Goal: Find specific fact: Find contact information

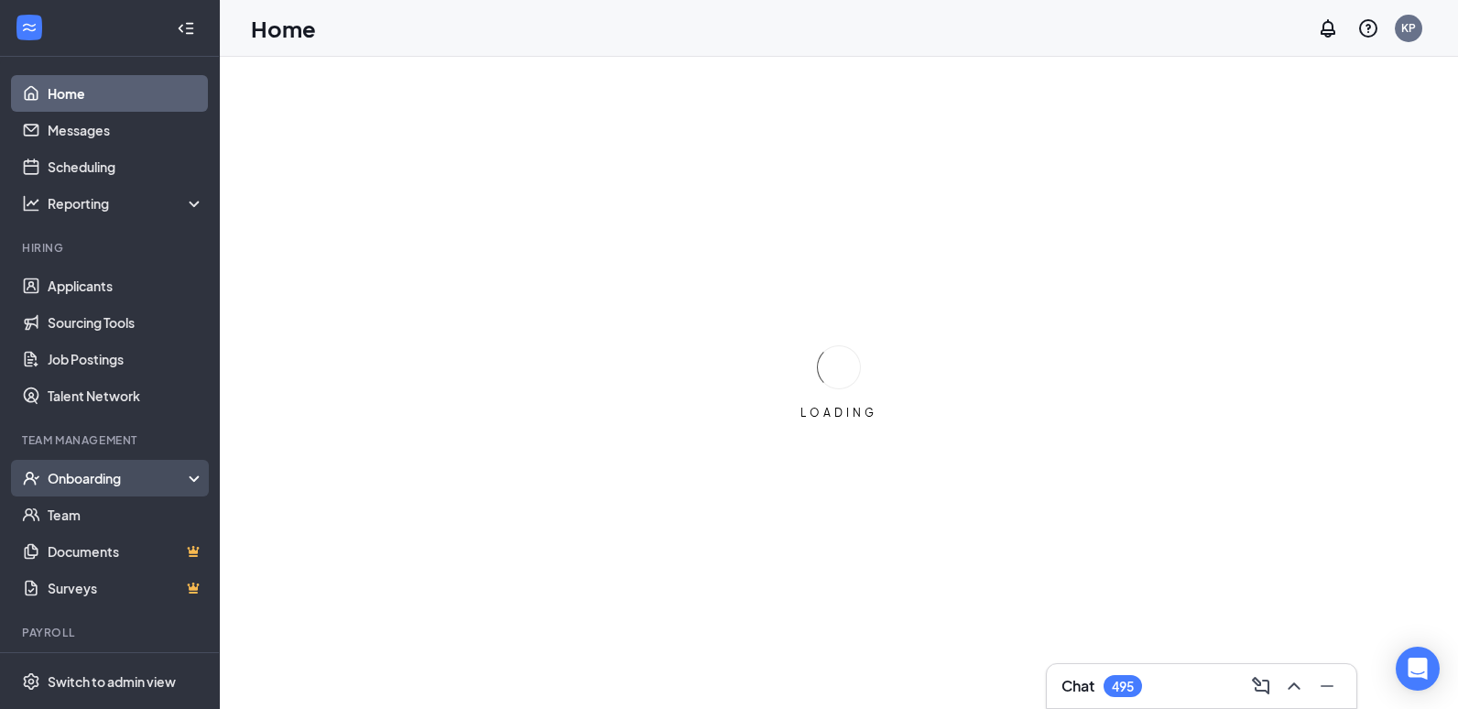
click at [97, 481] on div "Onboarding" at bounding box center [118, 478] width 141 height 18
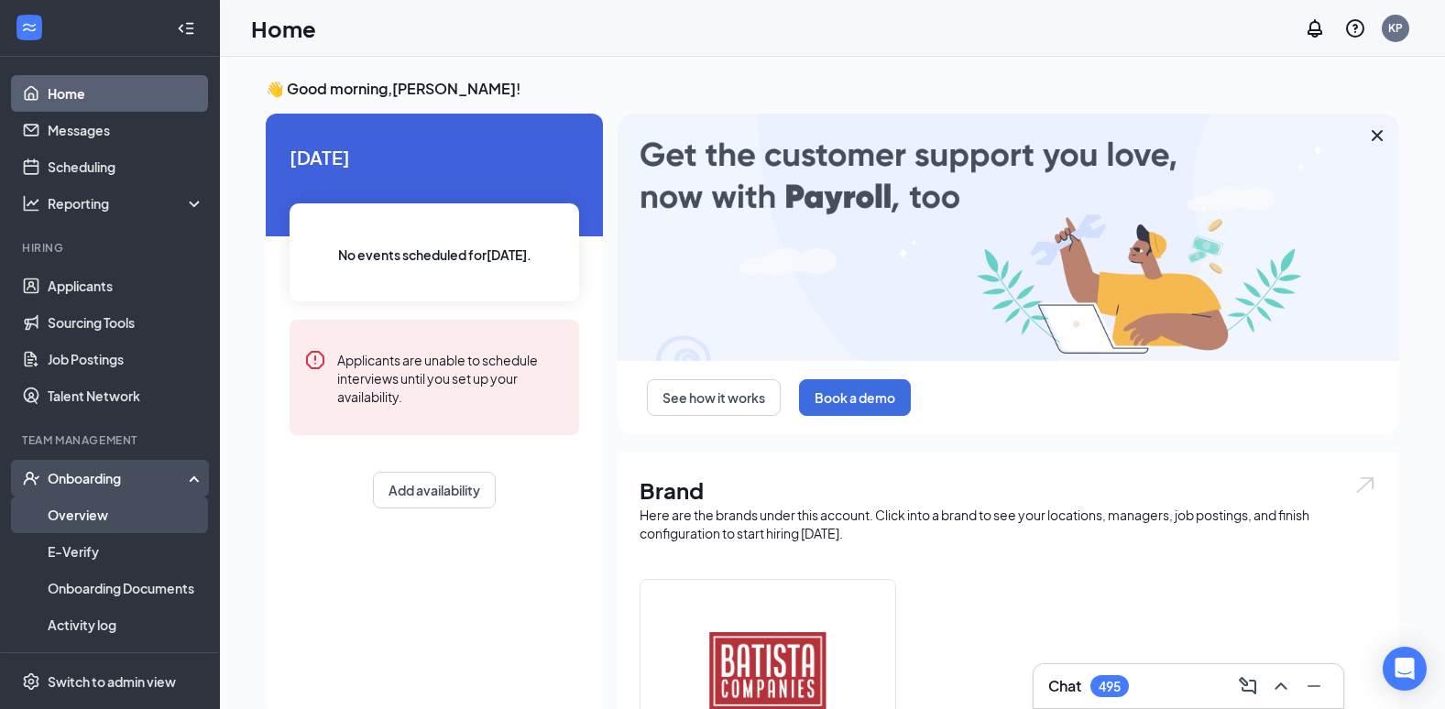
click at [91, 516] on link "Overview" at bounding box center [126, 515] width 157 height 37
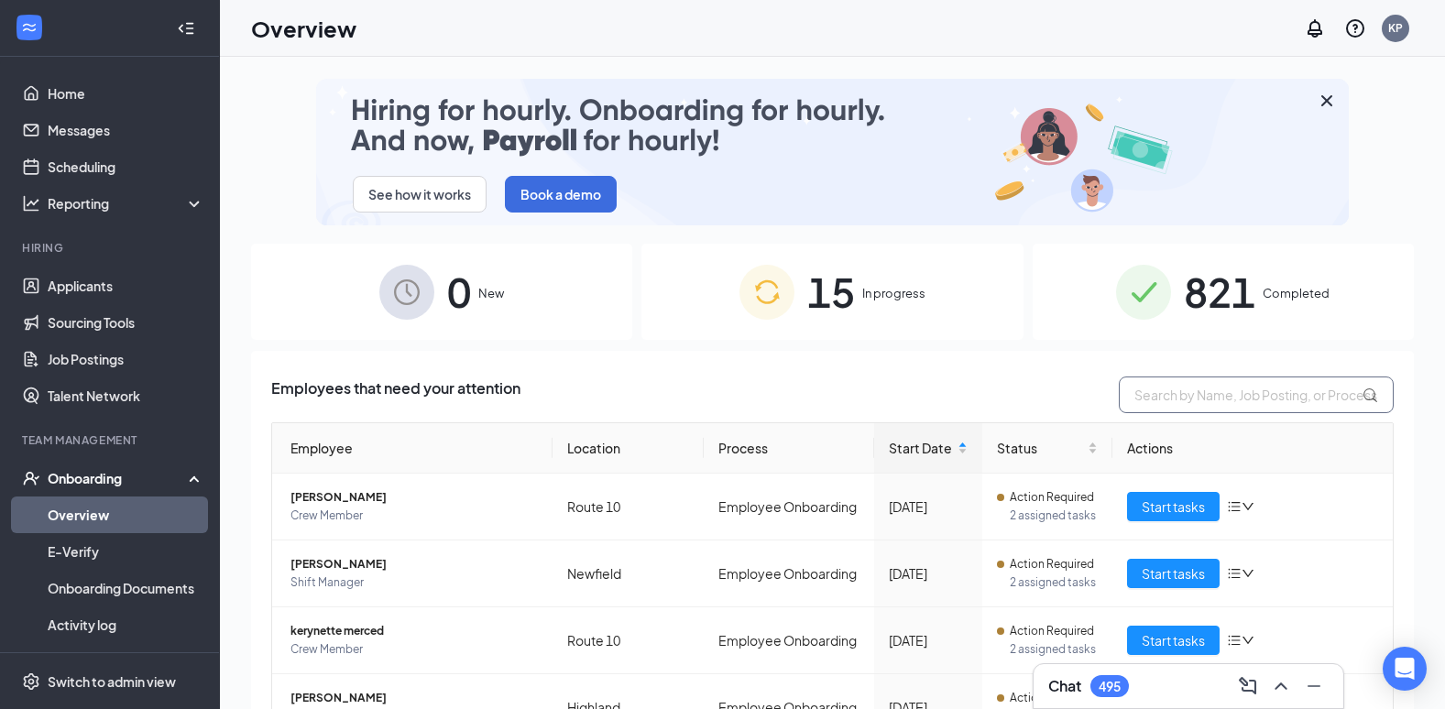
drag, startPoint x: 1249, startPoint y: 402, endPoint x: 1210, endPoint y: 404, distance: 38.5
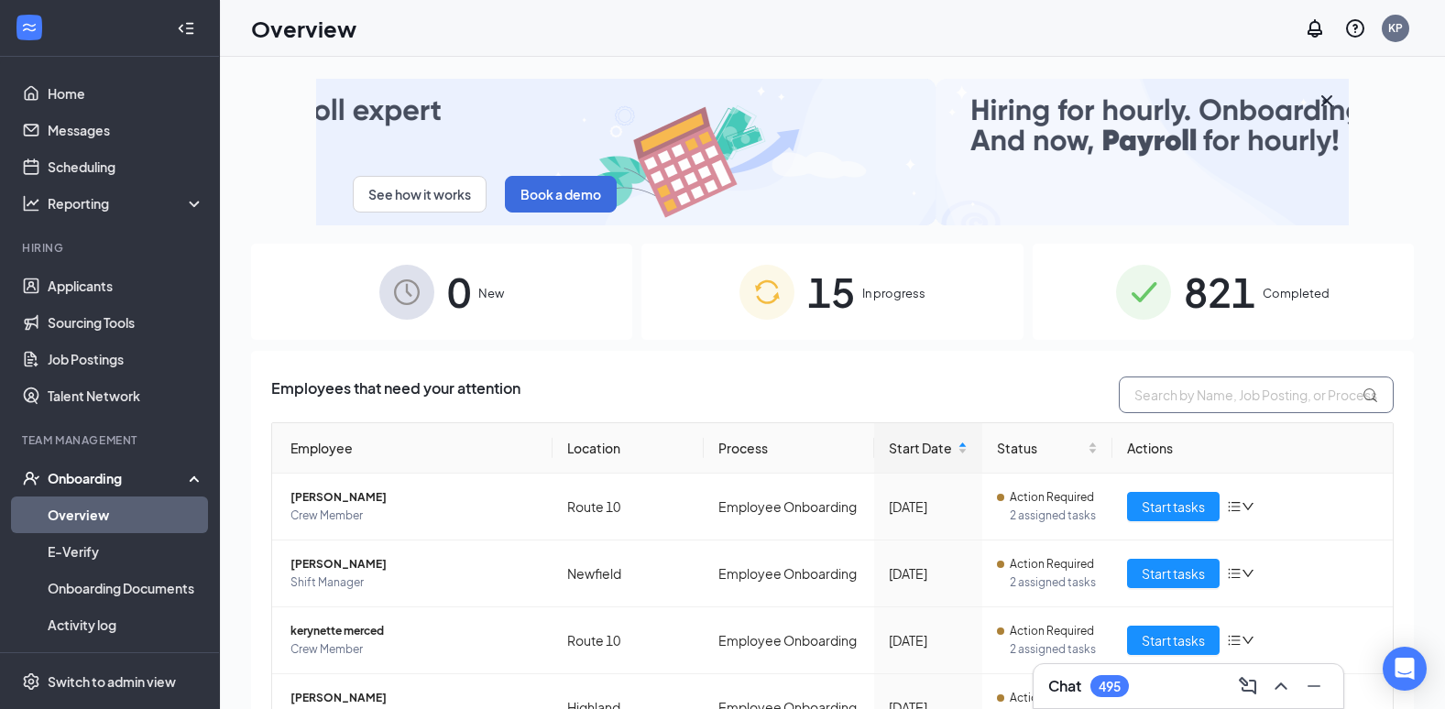
click at [1249, 402] on input "text" at bounding box center [1256, 395] width 275 height 37
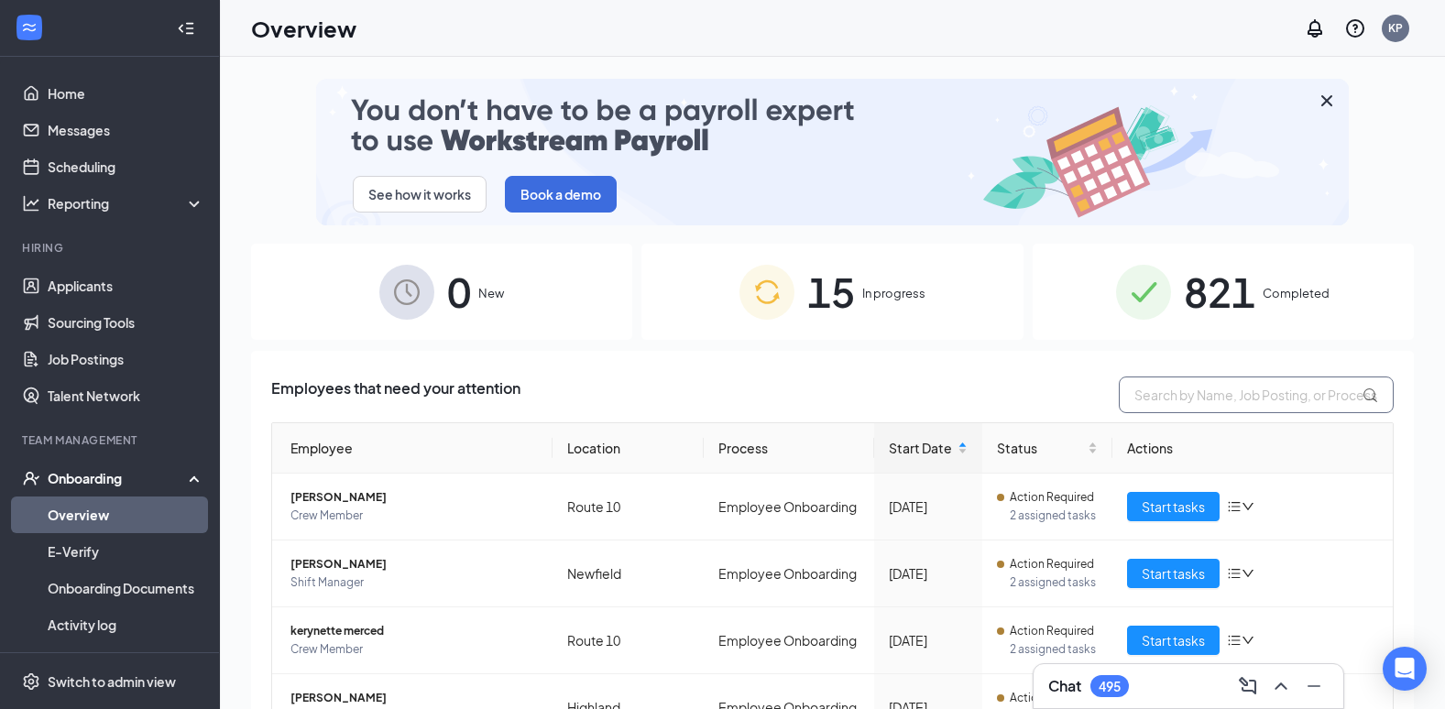
click at [1186, 403] on input "text" at bounding box center [1256, 395] width 275 height 37
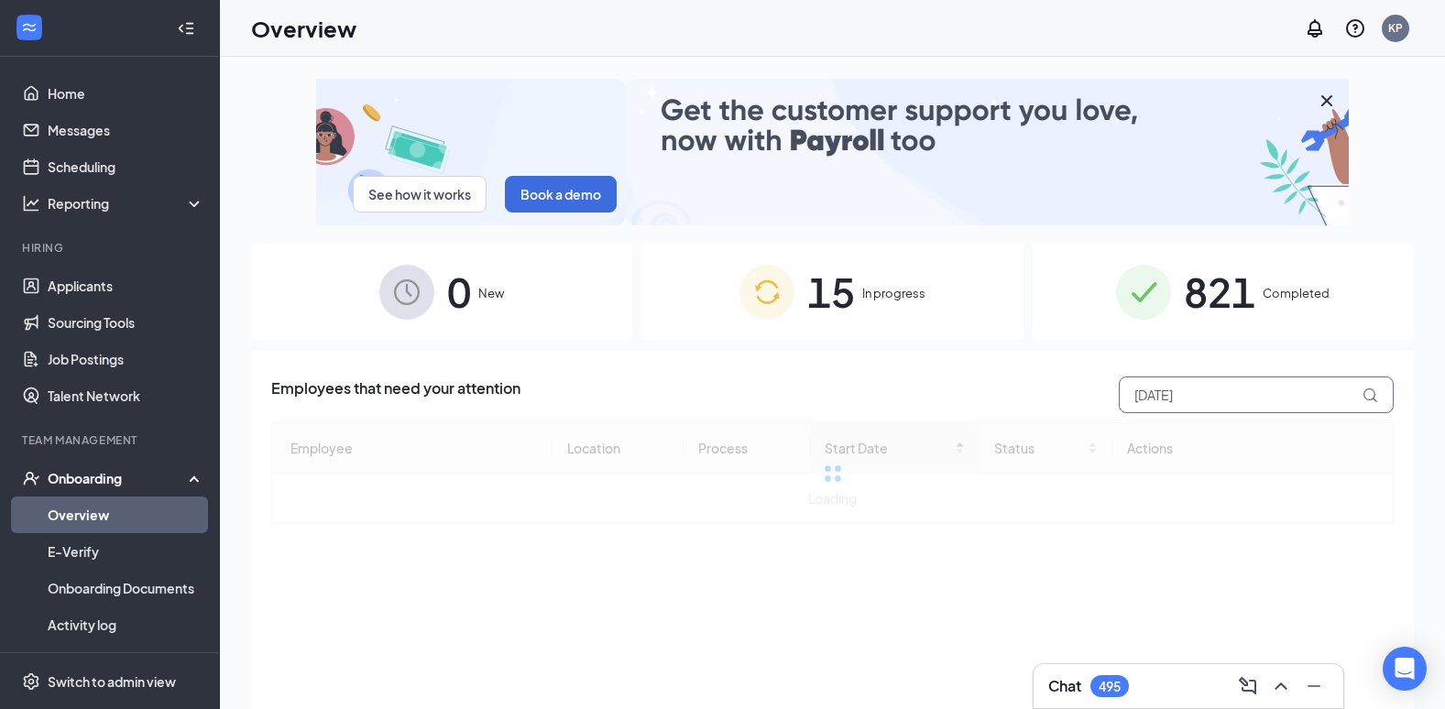
type input "[DATE]"
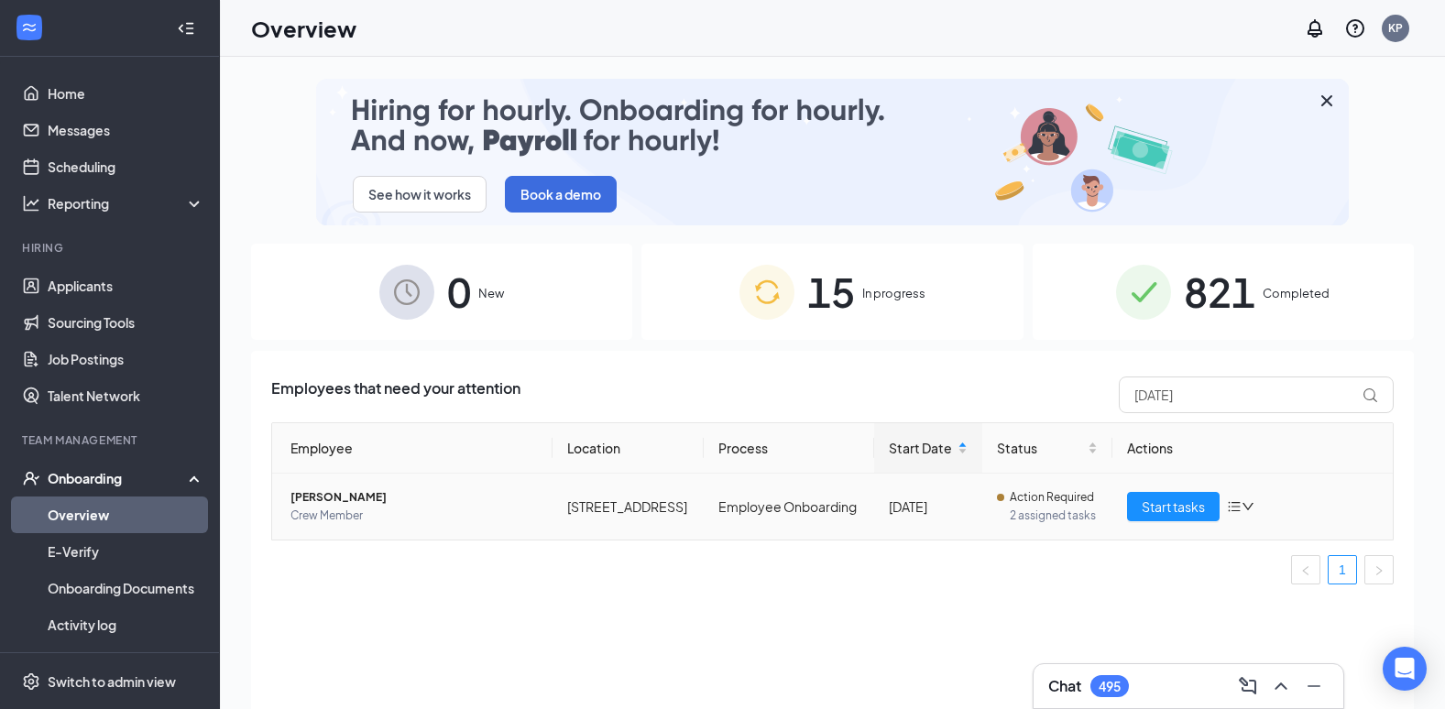
click at [331, 495] on span "[PERSON_NAME]" at bounding box center [413, 497] width 247 height 18
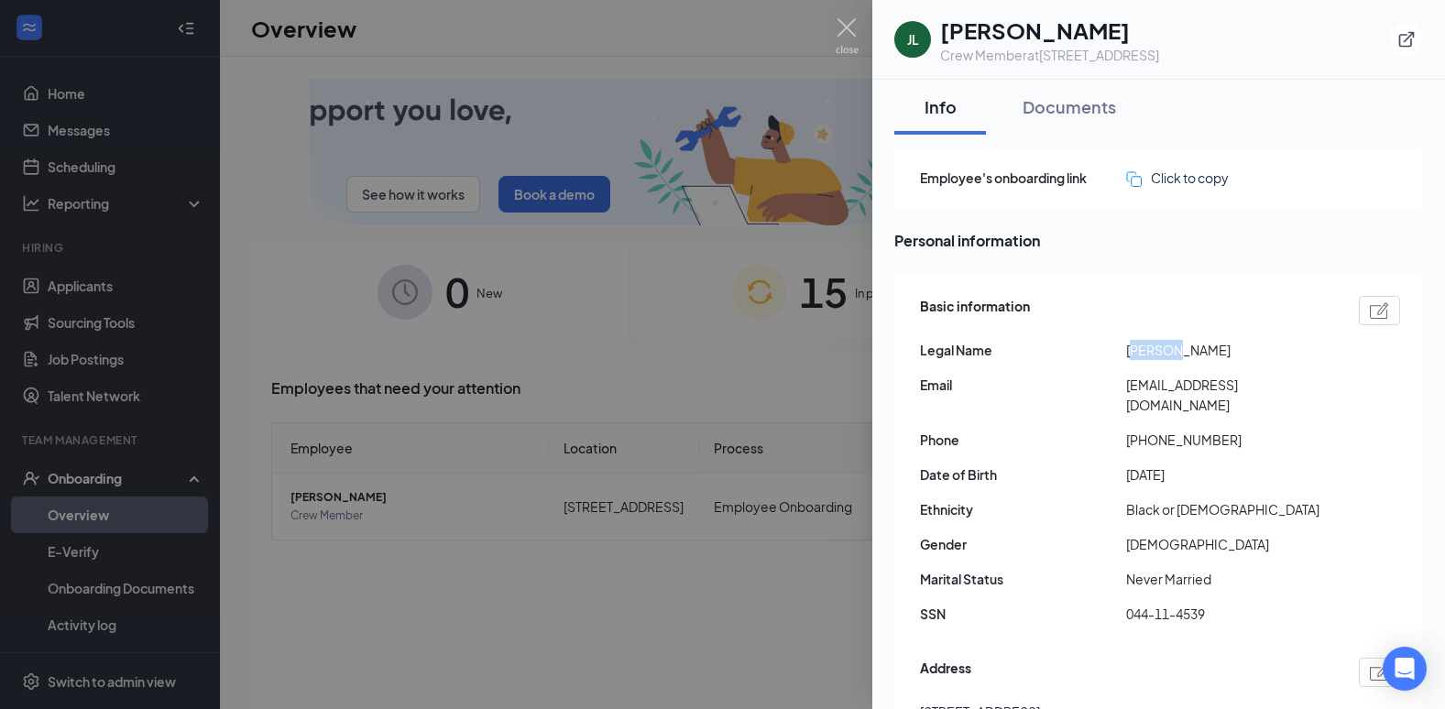
drag, startPoint x: 1162, startPoint y: 350, endPoint x: 1128, endPoint y: 350, distance: 33.9
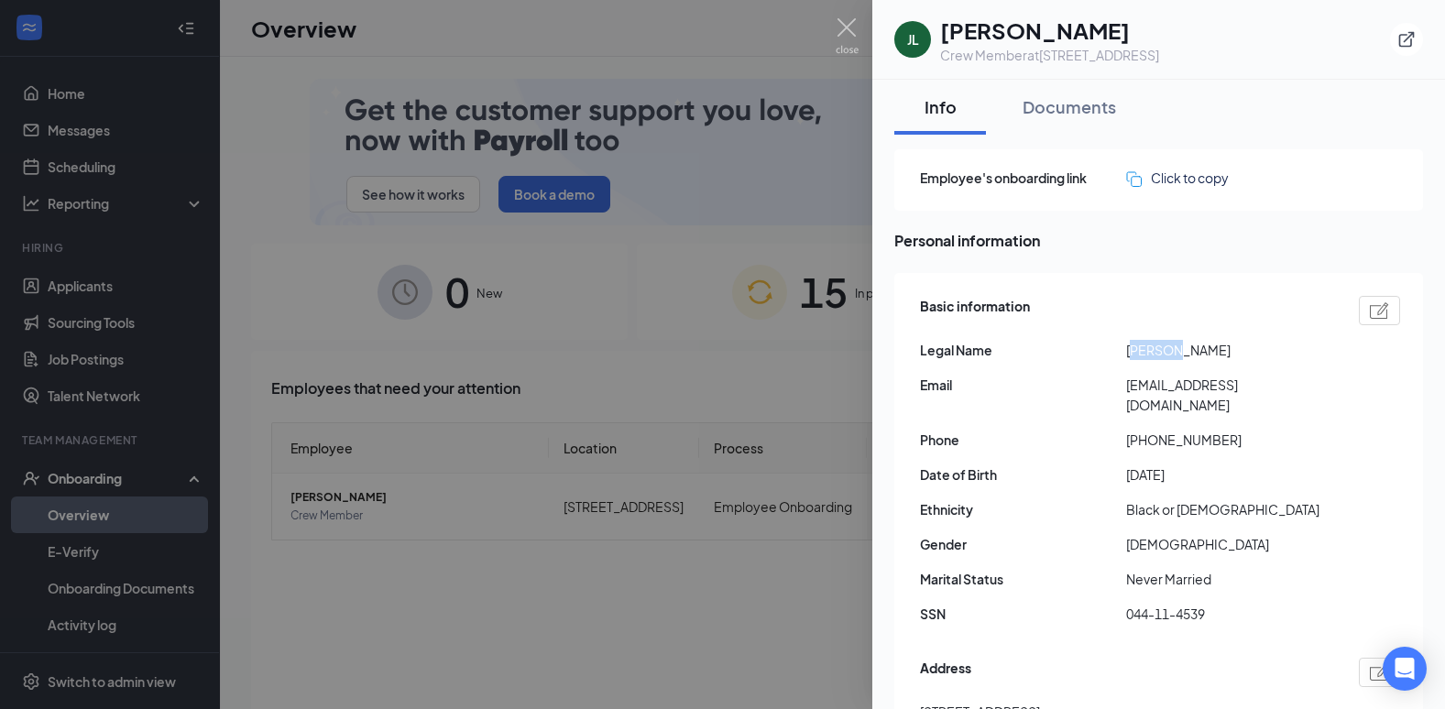
click at [1128, 350] on span "[PERSON_NAME]" at bounding box center [1229, 350] width 206 height 20
click at [1127, 350] on span "[PERSON_NAME]" at bounding box center [1229, 350] width 206 height 20
copy span "[PERSON_NAME]"
drag, startPoint x: 1207, startPoint y: 594, endPoint x: 1126, endPoint y: 600, distance: 81.8
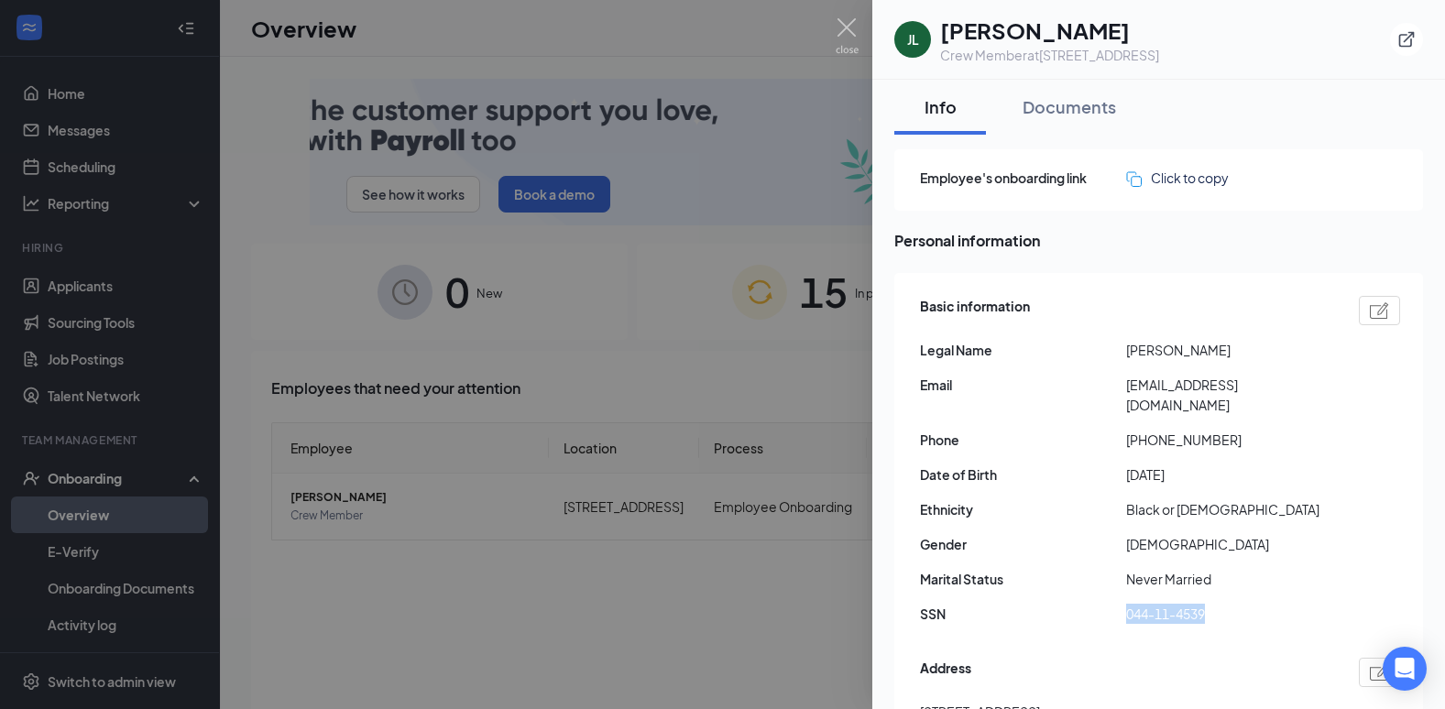
click at [1126, 604] on span "044-11-4539" at bounding box center [1229, 614] width 206 height 20
drag, startPoint x: 1126, startPoint y: 600, endPoint x: 1140, endPoint y: 599, distance: 13.8
copy span "044-11-4539"
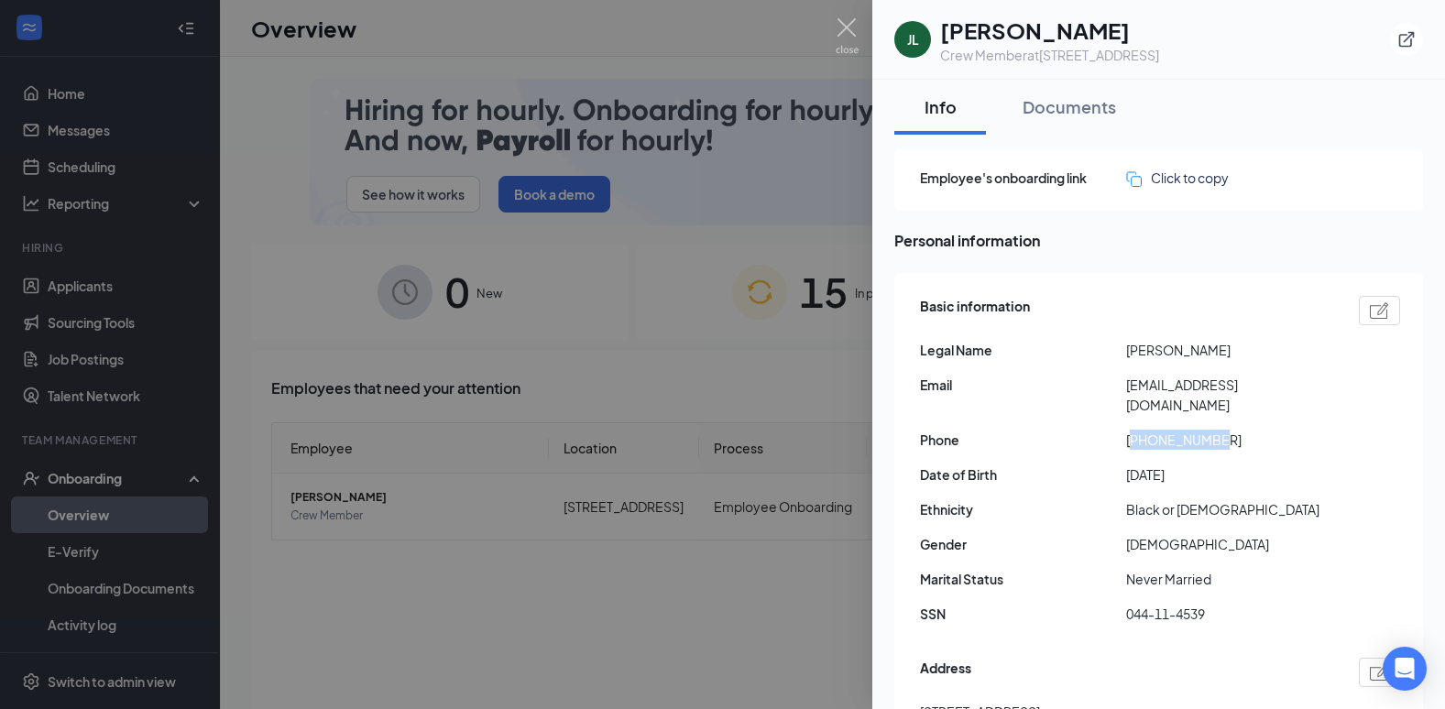
drag, startPoint x: 1195, startPoint y: 421, endPoint x: 1135, endPoint y: 422, distance: 59.6
click at [1135, 430] on span "[PHONE_NUMBER]" at bounding box center [1229, 440] width 206 height 20
copy span "12036949413"
drag, startPoint x: 1262, startPoint y: 389, endPoint x: 1125, endPoint y: 390, distance: 137.4
click at [1125, 390] on div "Email [EMAIL_ADDRESS][DOMAIN_NAME]" at bounding box center [1160, 395] width 480 height 40
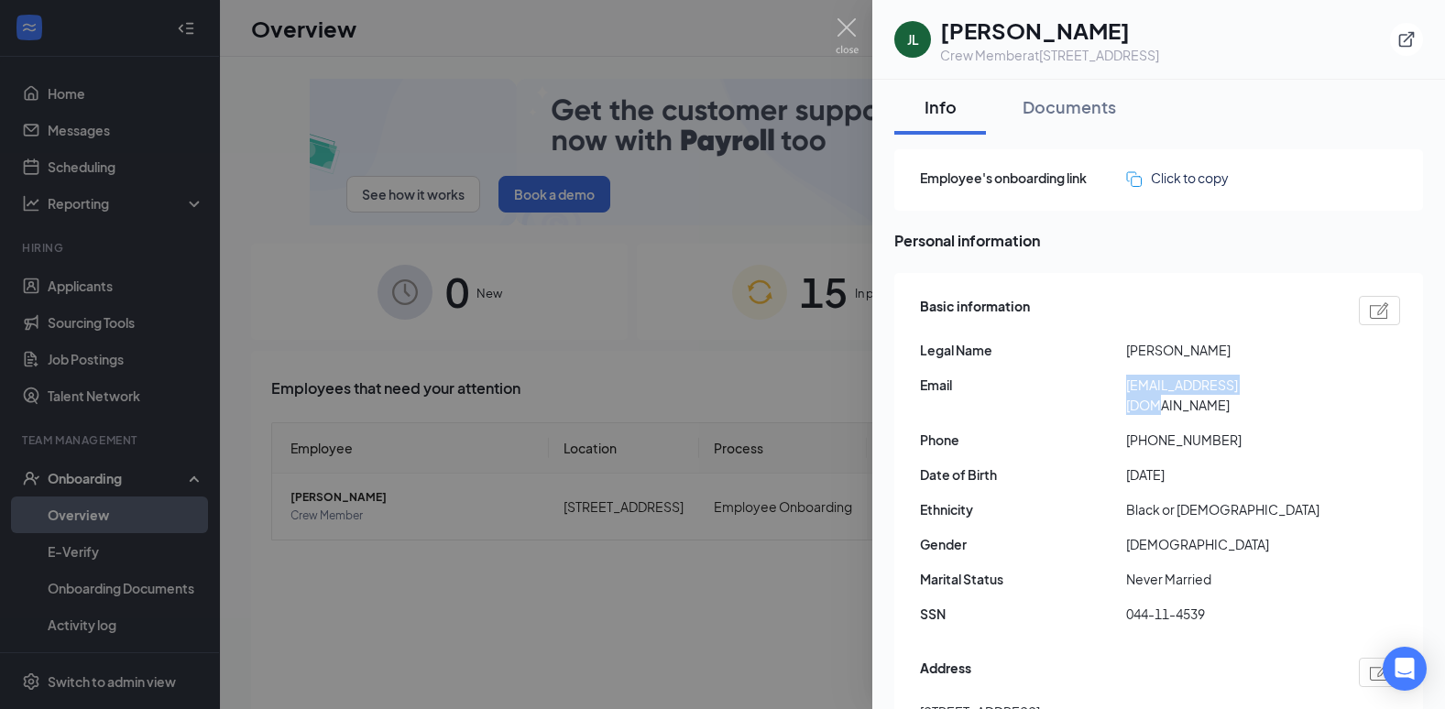
drag, startPoint x: 1125, startPoint y: 390, endPoint x: 1137, endPoint y: 389, distance: 11.9
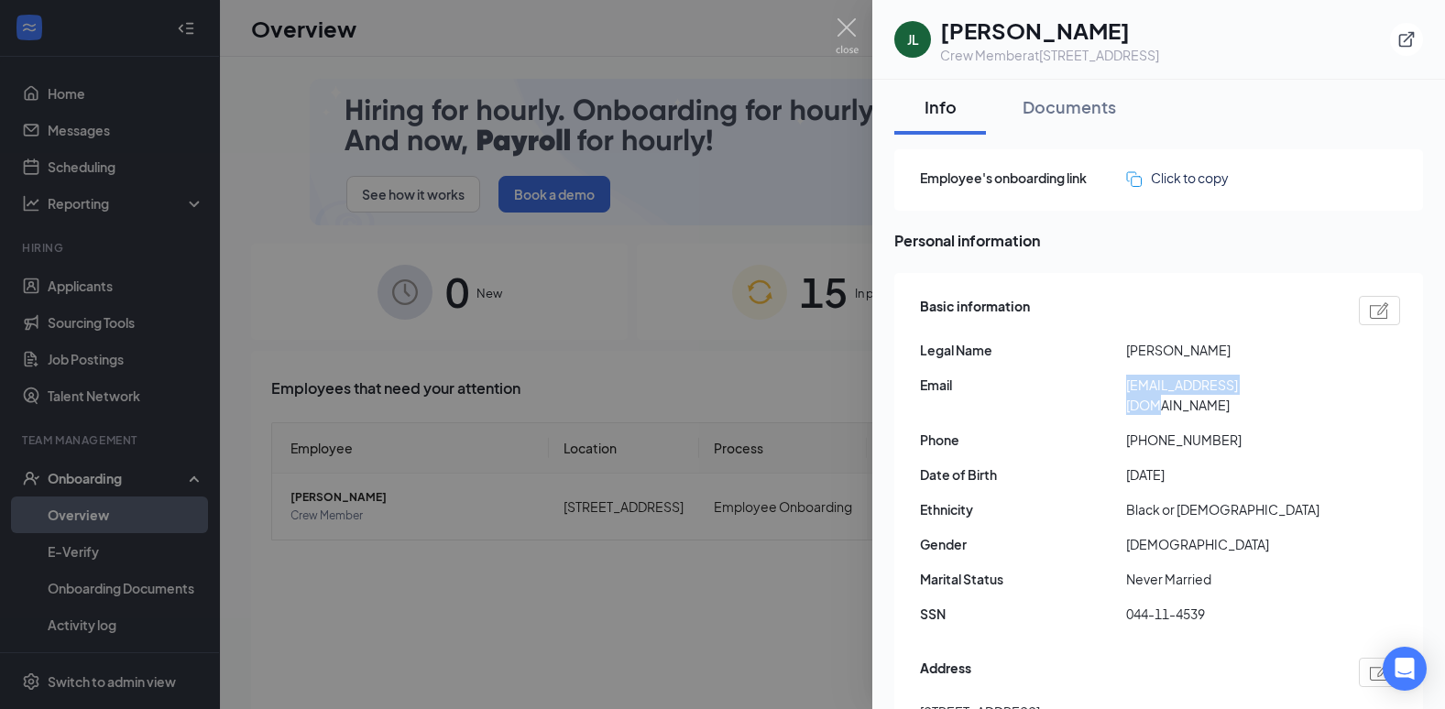
copy div "[EMAIL_ADDRESS][DOMAIN_NAME]"
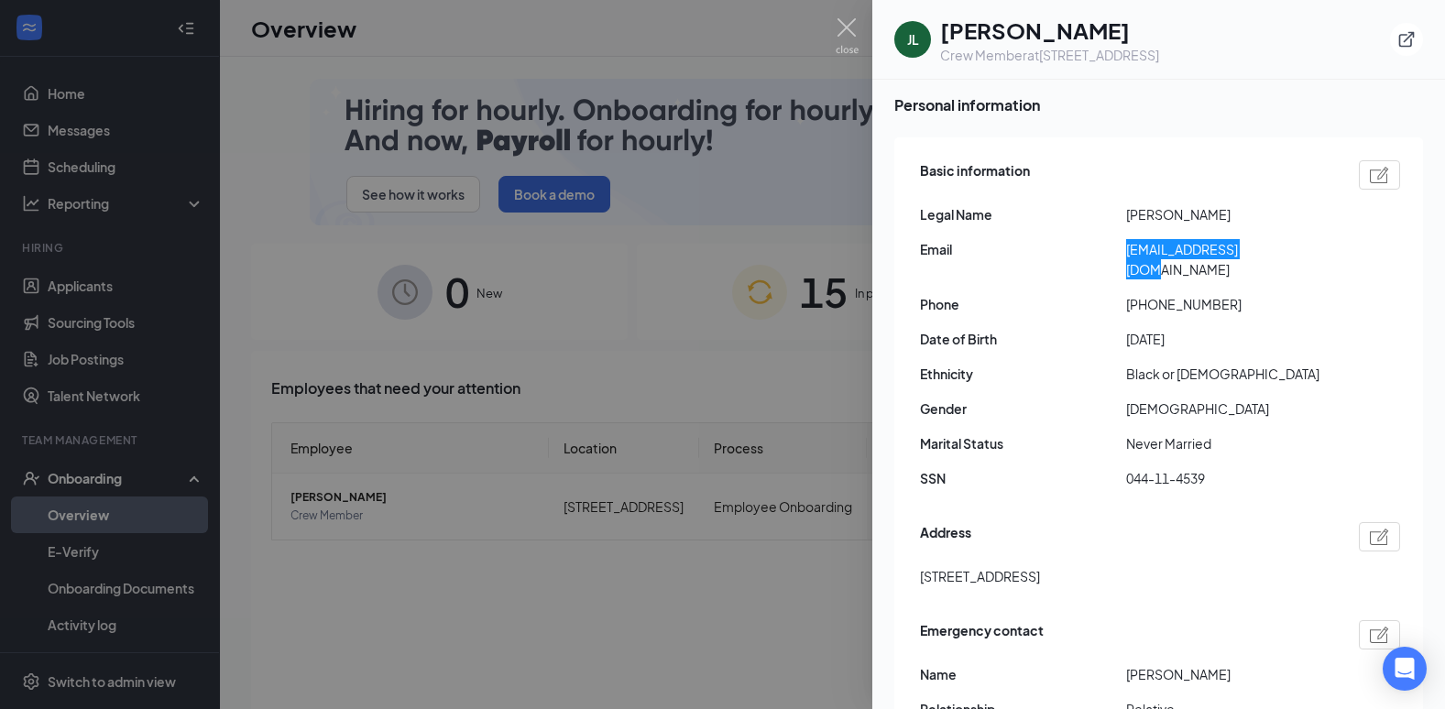
scroll to position [366, 0]
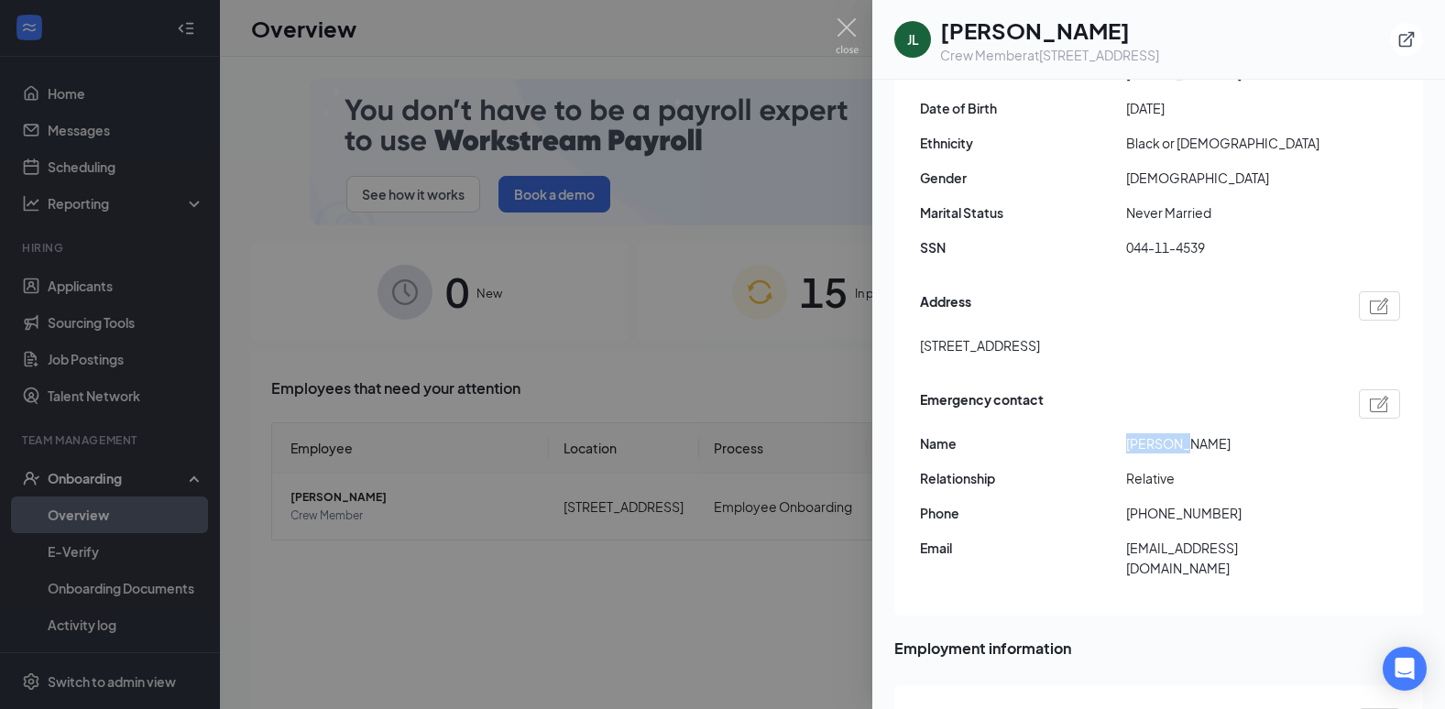
drag, startPoint x: 1135, startPoint y: 426, endPoint x: 1124, endPoint y: 423, distance: 11.3
click at [1124, 433] on div "Name [PERSON_NAME]" at bounding box center [1160, 443] width 480 height 20
drag, startPoint x: 1124, startPoint y: 423, endPoint x: 1162, endPoint y: 423, distance: 37.6
copy div "[PERSON_NAME]"
drag, startPoint x: 1218, startPoint y: 493, endPoint x: 1134, endPoint y: 496, distance: 84.3
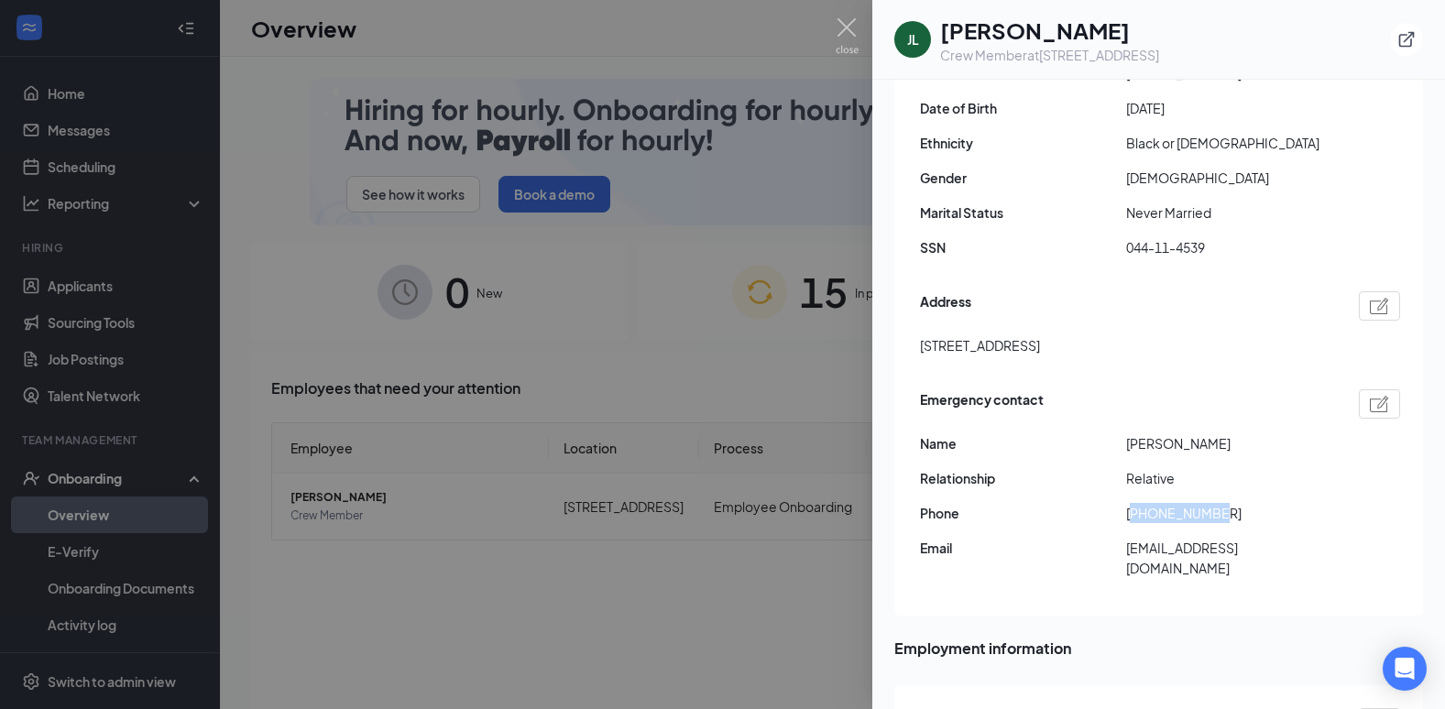
click at [1134, 503] on span "[PHONE_NUMBER]" at bounding box center [1229, 513] width 206 height 20
copy span "14757753331"
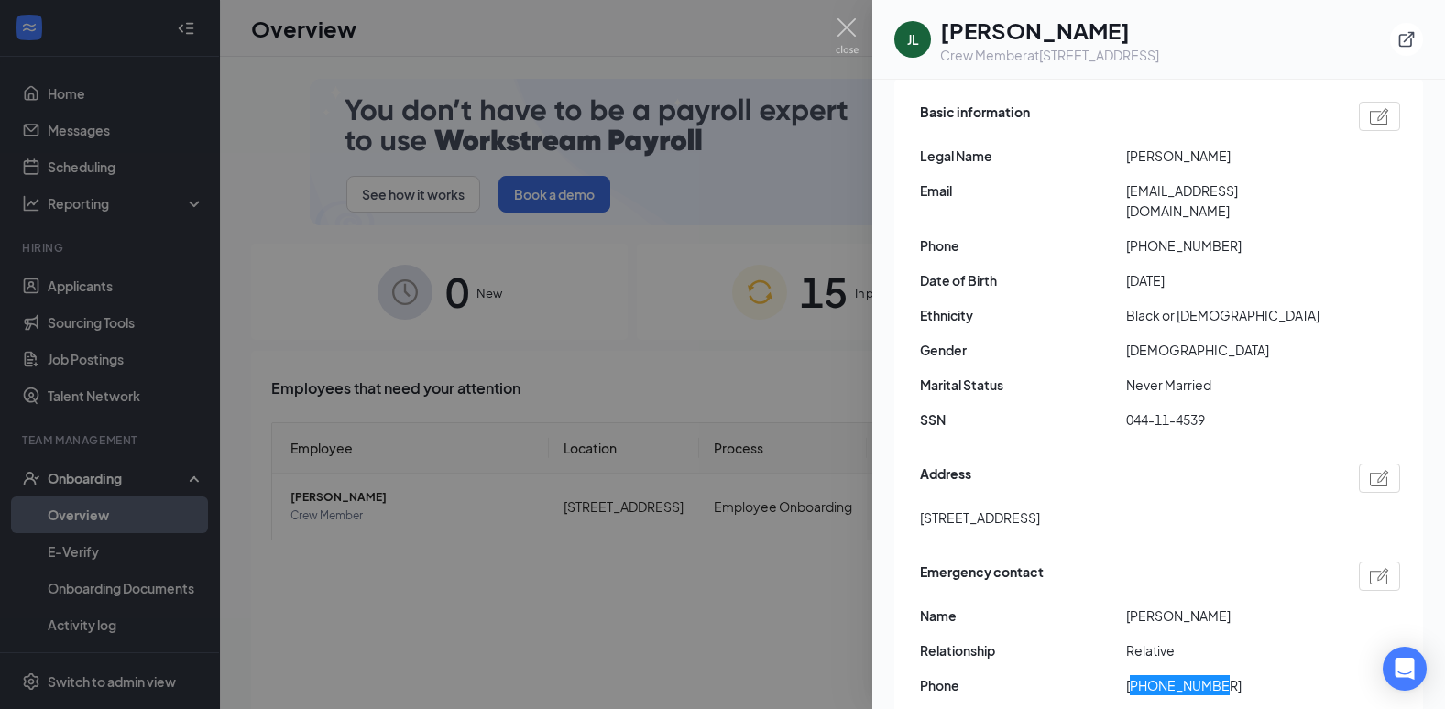
scroll to position [0, 0]
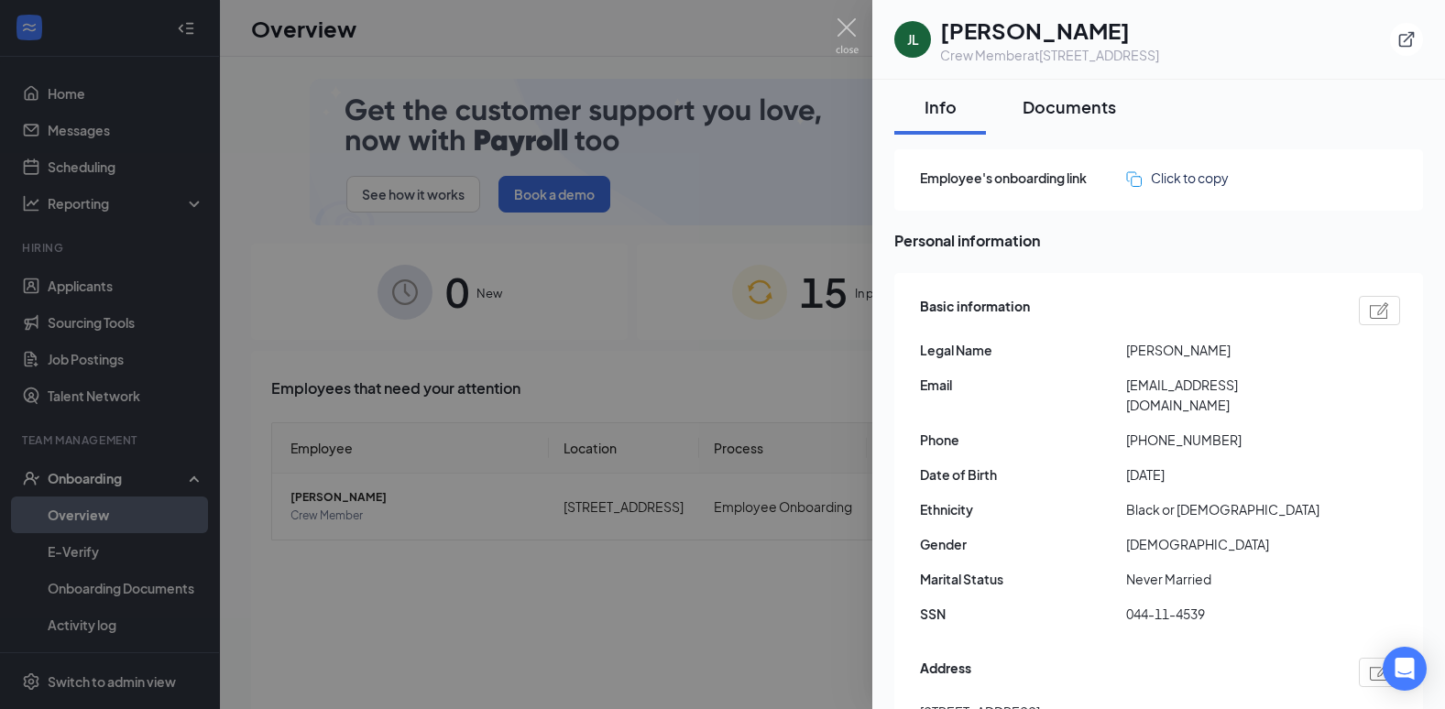
click at [1058, 115] on div "Documents" at bounding box center [1068, 106] width 93 height 23
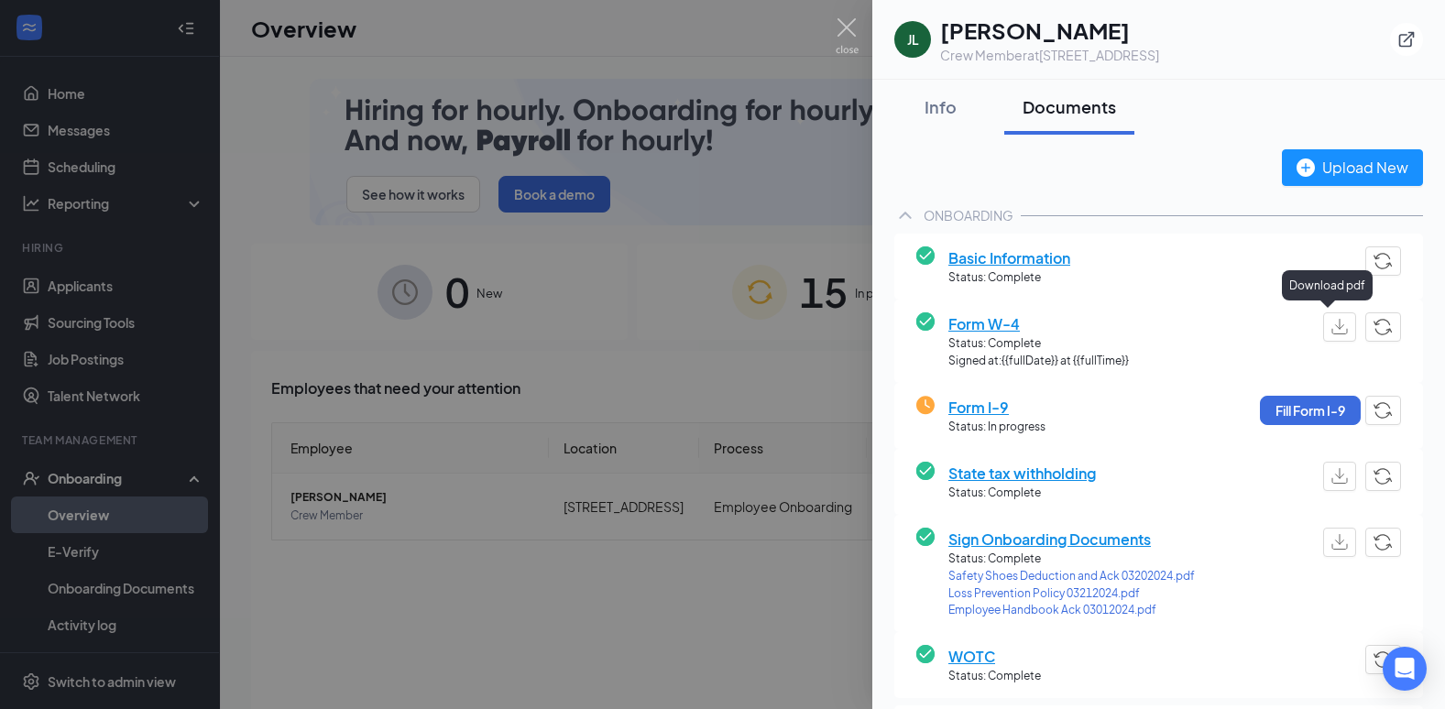
click at [1331, 325] on img "button" at bounding box center [1339, 327] width 16 height 16
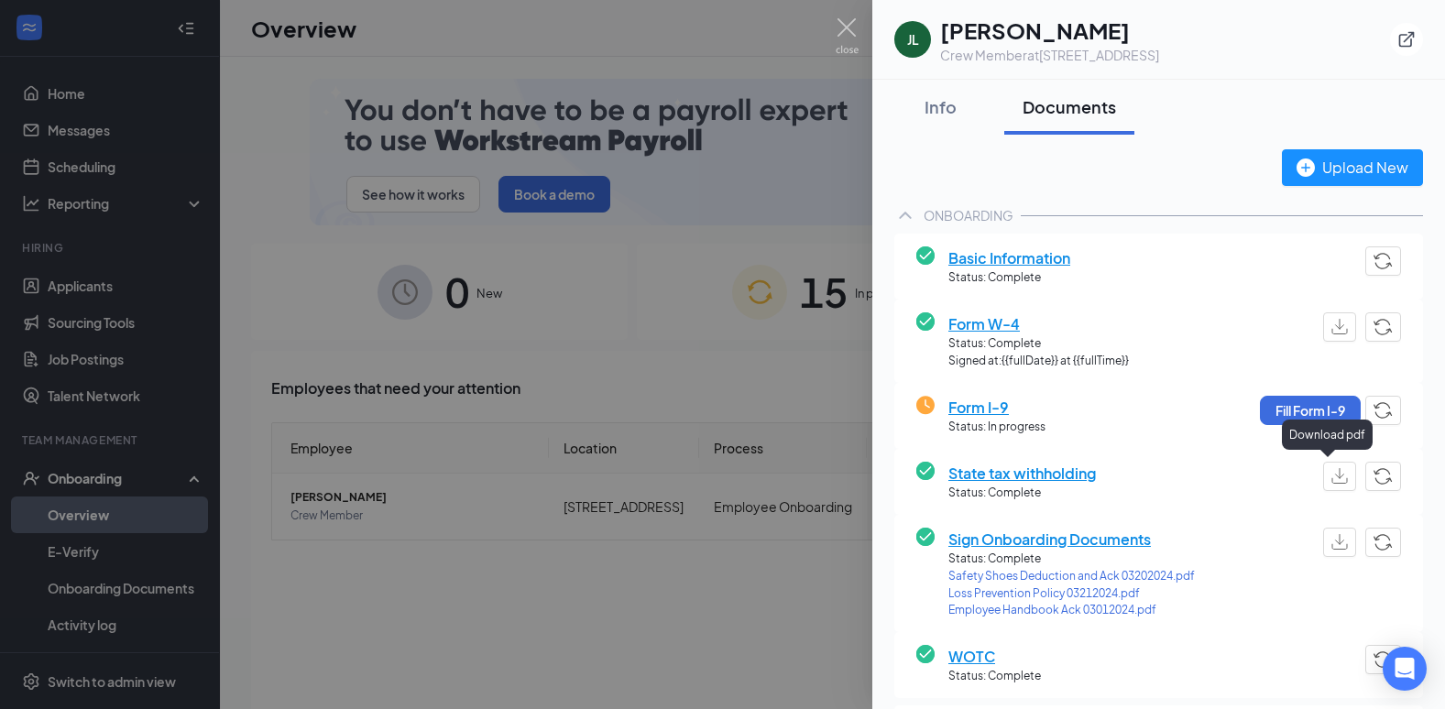
click at [1331, 475] on img "button" at bounding box center [1339, 476] width 16 height 16
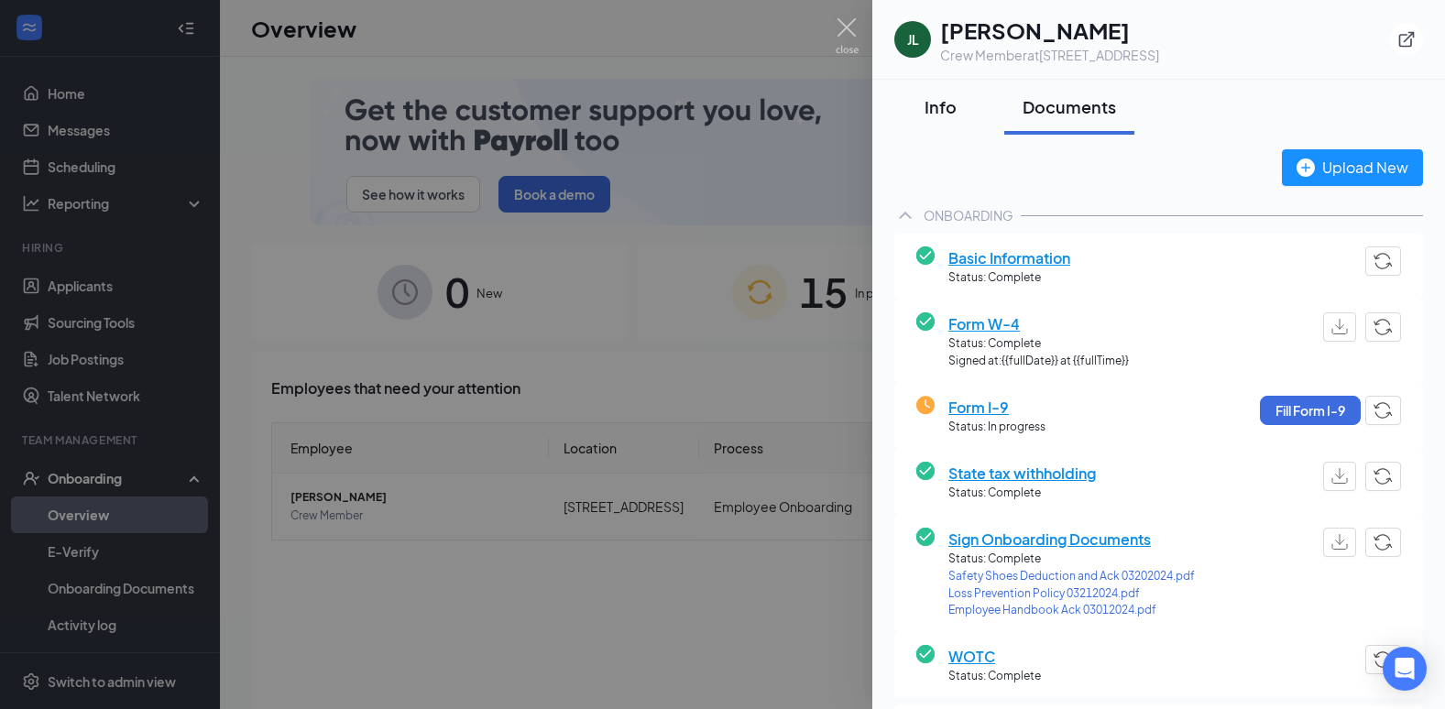
click at [934, 107] on div "Info" at bounding box center [939, 106] width 55 height 23
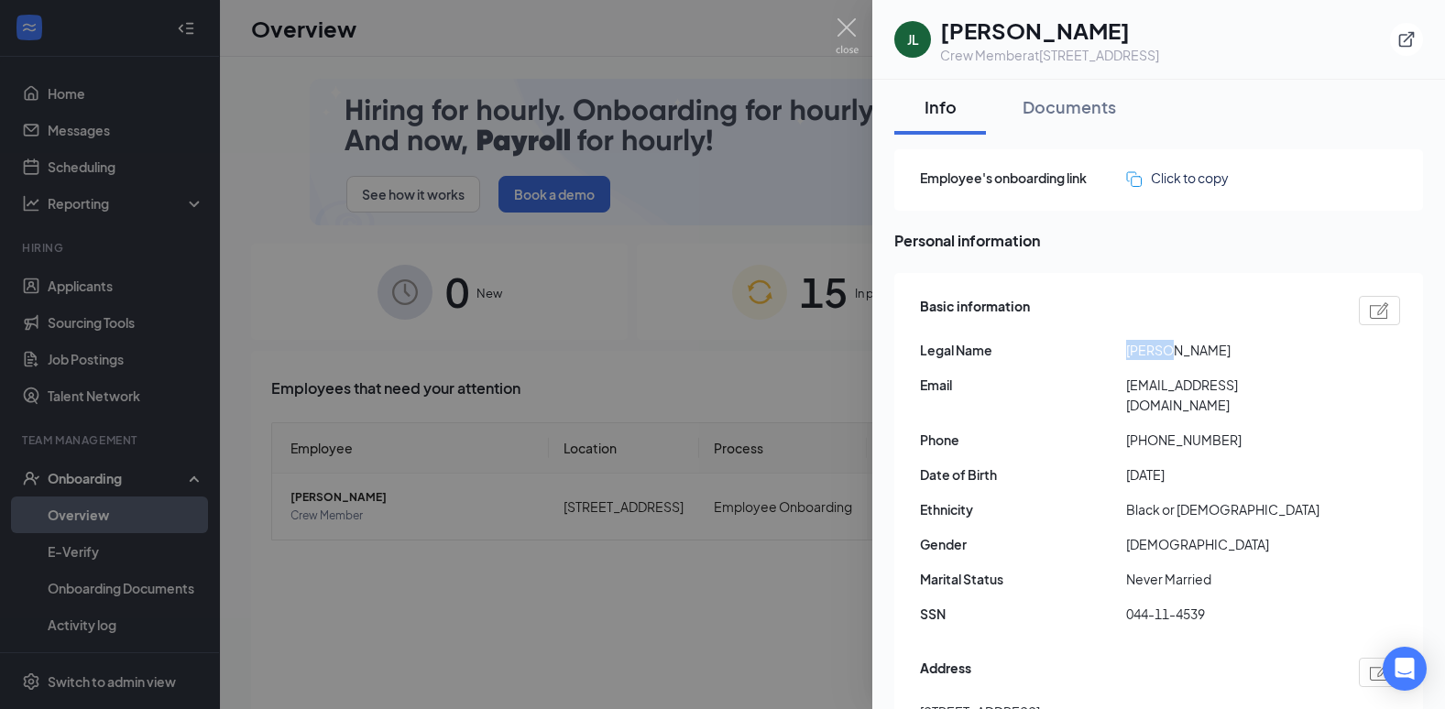
drag, startPoint x: 1159, startPoint y: 353, endPoint x: 1116, endPoint y: 351, distance: 43.1
click at [1116, 351] on div "Legal Name [PERSON_NAME]" at bounding box center [1160, 350] width 480 height 20
drag, startPoint x: 1116, startPoint y: 351, endPoint x: 1147, endPoint y: 353, distance: 31.2
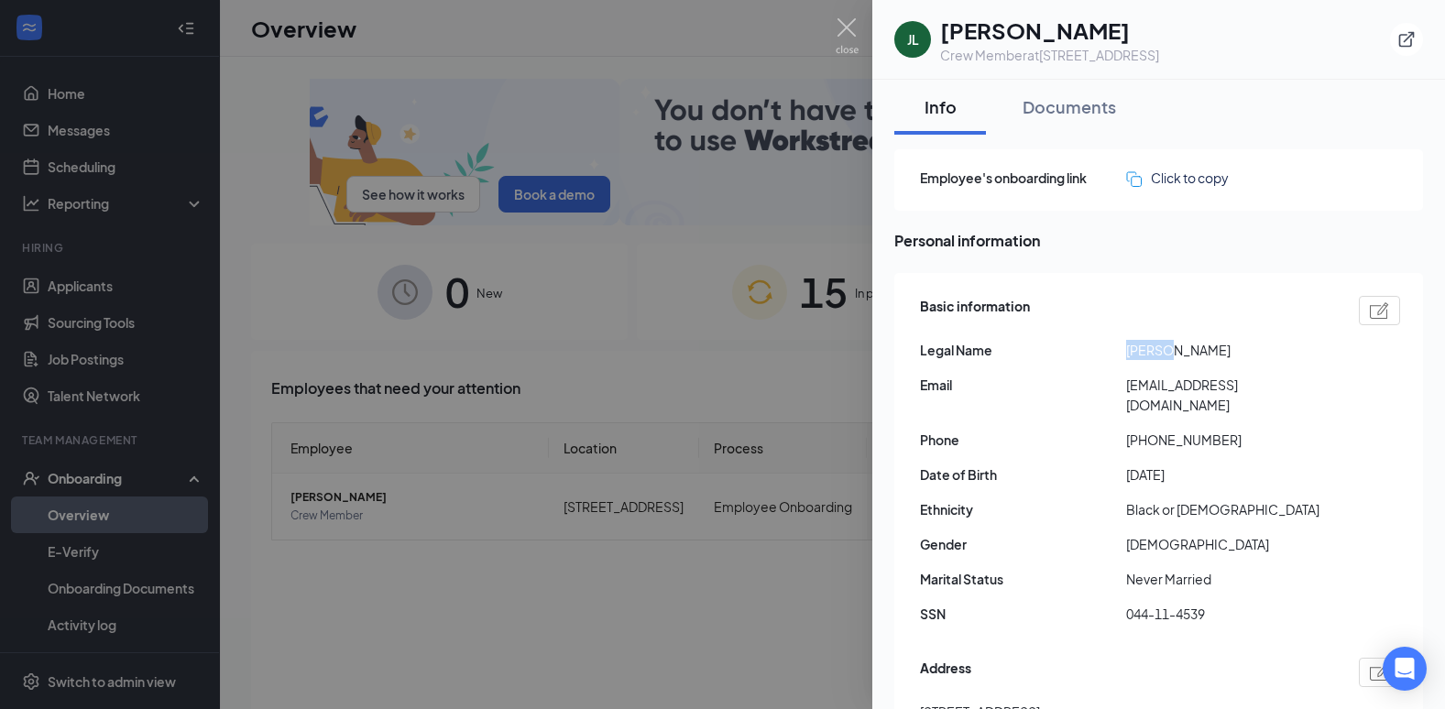
copy div "[PERSON_NAME]"
